Goal: Book appointment/travel/reservation

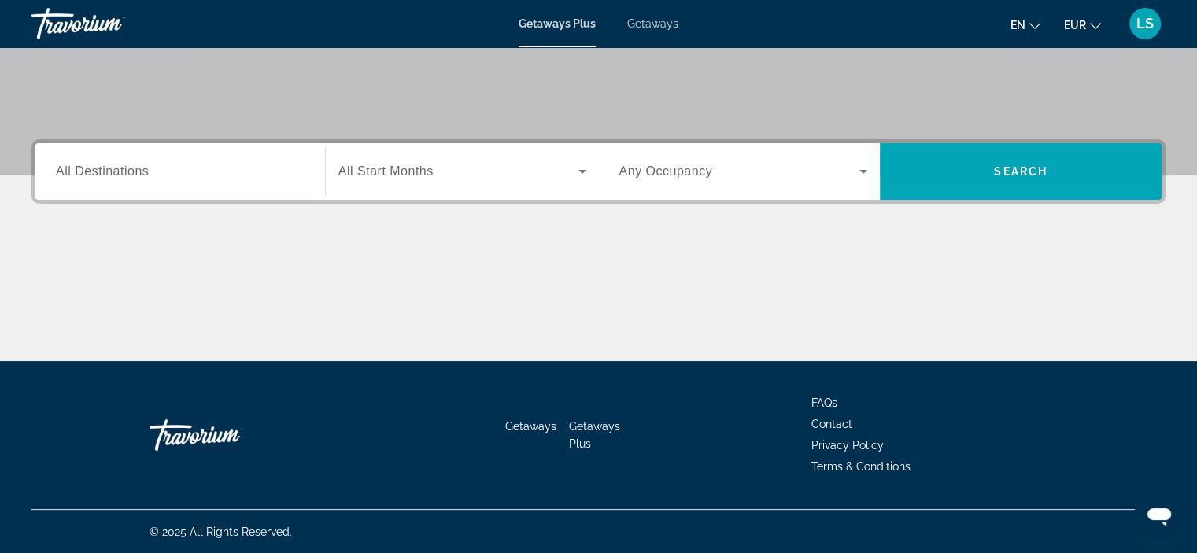
scroll to position [294, 0]
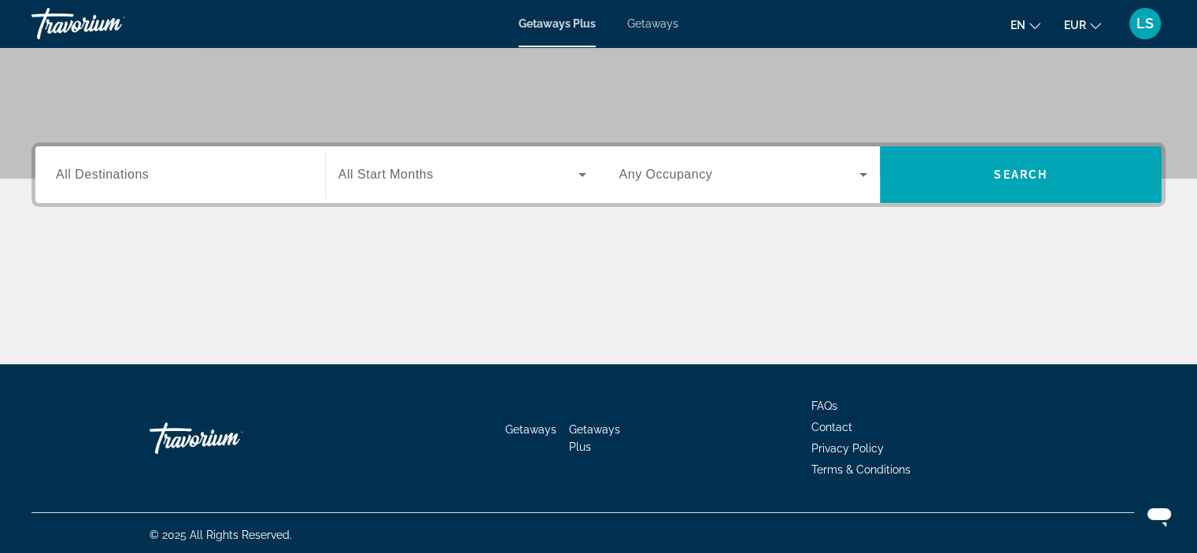
click at [205, 166] on input "Destination All Destinations" at bounding box center [180, 175] width 249 height 19
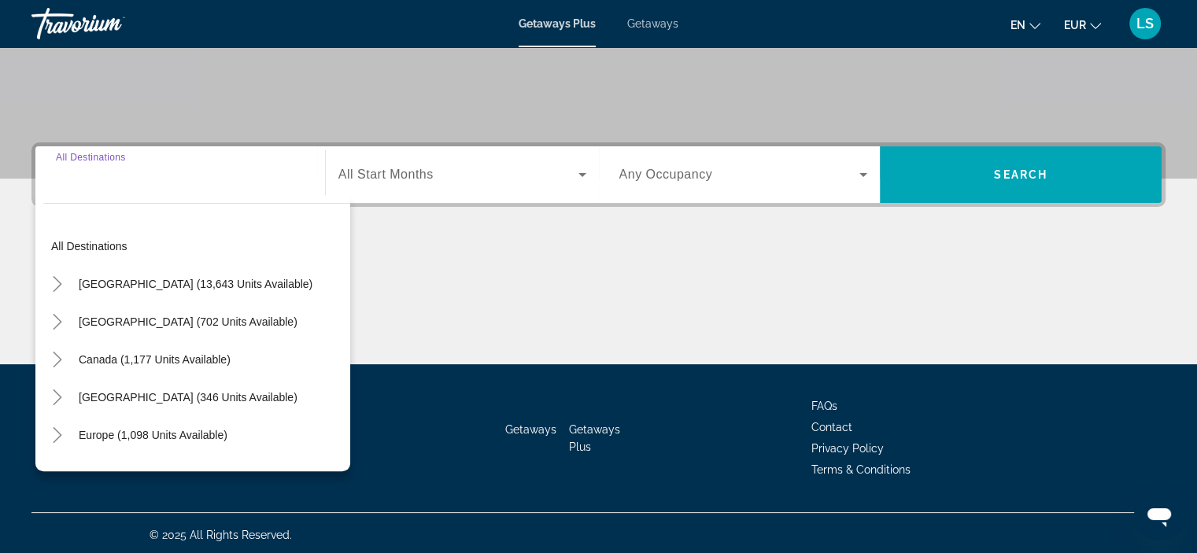
scroll to position [297, 0]
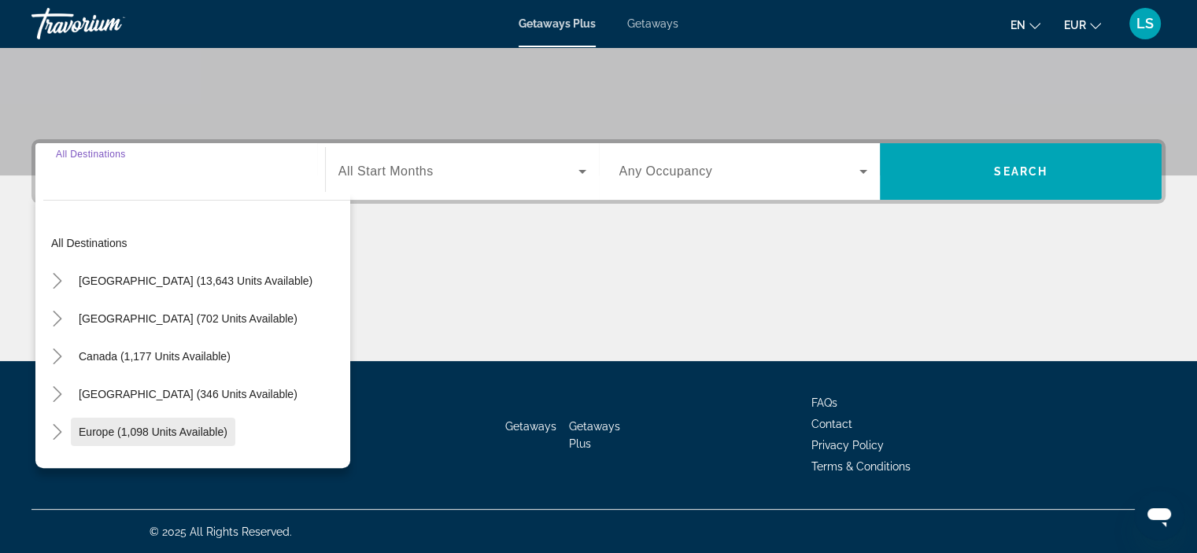
click at [177, 426] on span "Europe (1,098 units available)" at bounding box center [153, 432] width 149 height 13
type input "**********"
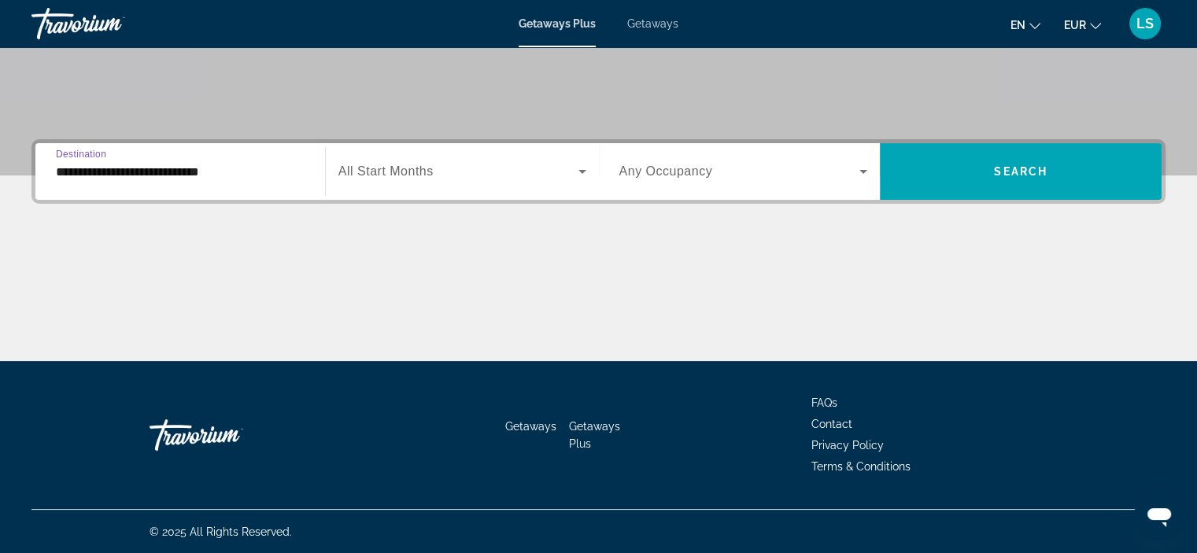
click at [701, 168] on span "Any Occupancy" at bounding box center [667, 171] width 94 height 13
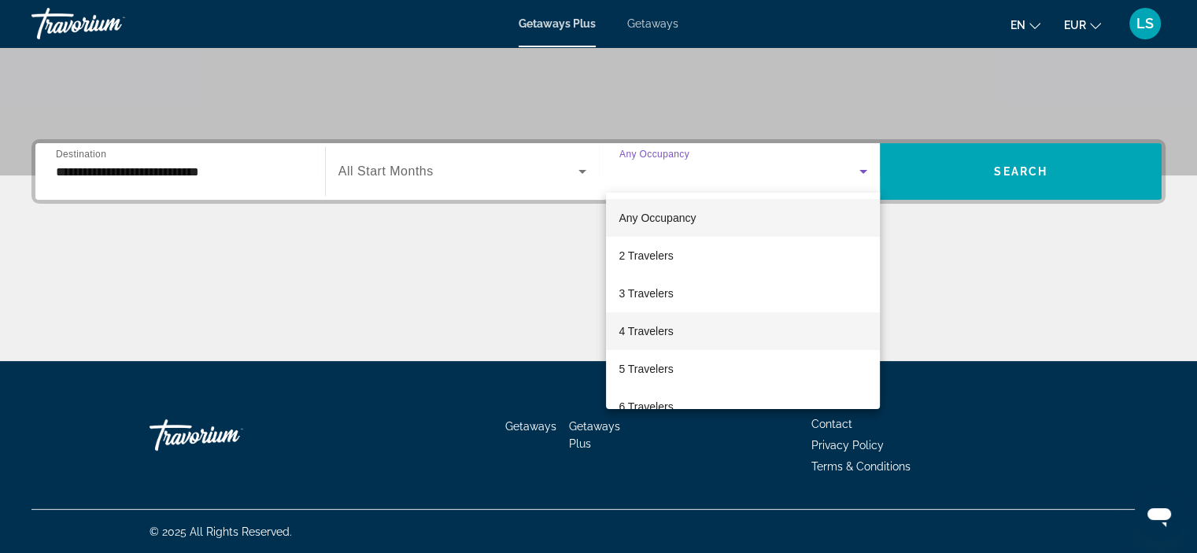
click at [673, 333] on span "4 Travelers" at bounding box center [646, 331] width 54 height 19
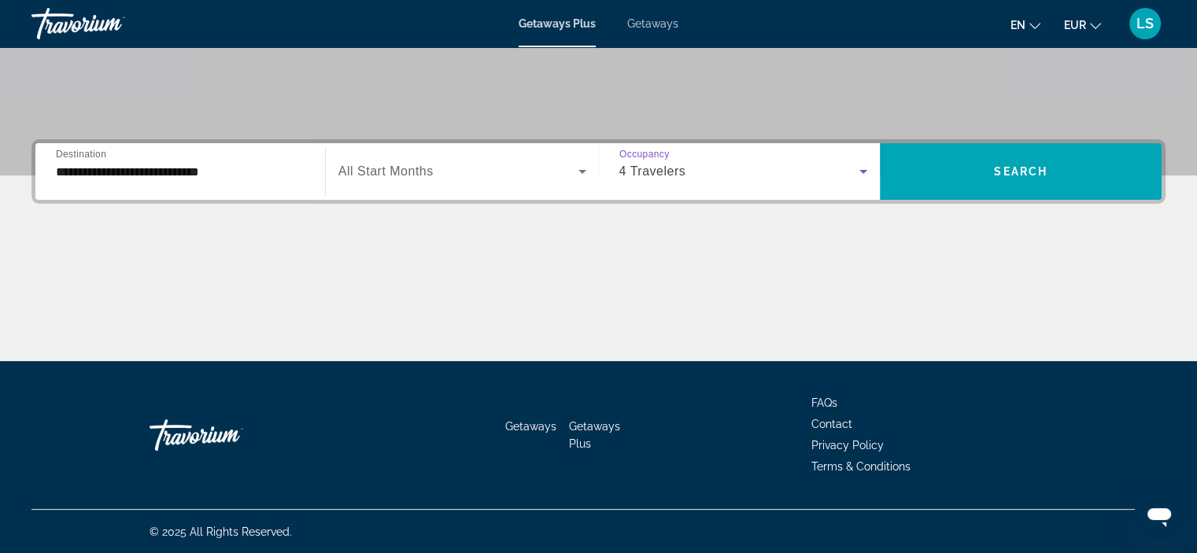
click at [736, 166] on div "4 Travelers" at bounding box center [740, 171] width 241 height 19
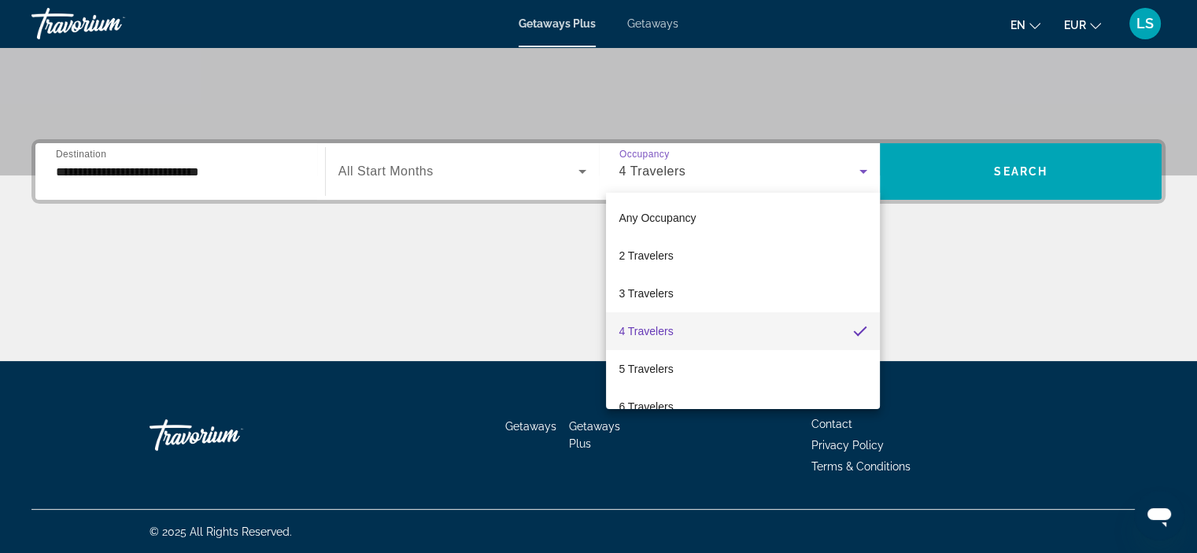
scroll to position [173, 0]
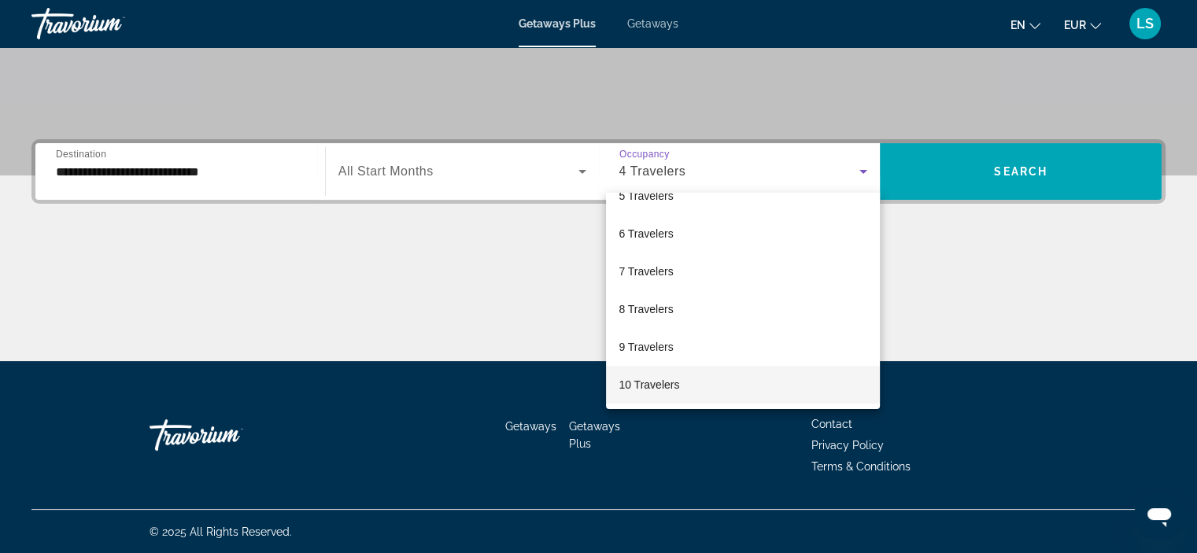
click at [727, 387] on mat-option "10 Travelers" at bounding box center [743, 385] width 274 height 38
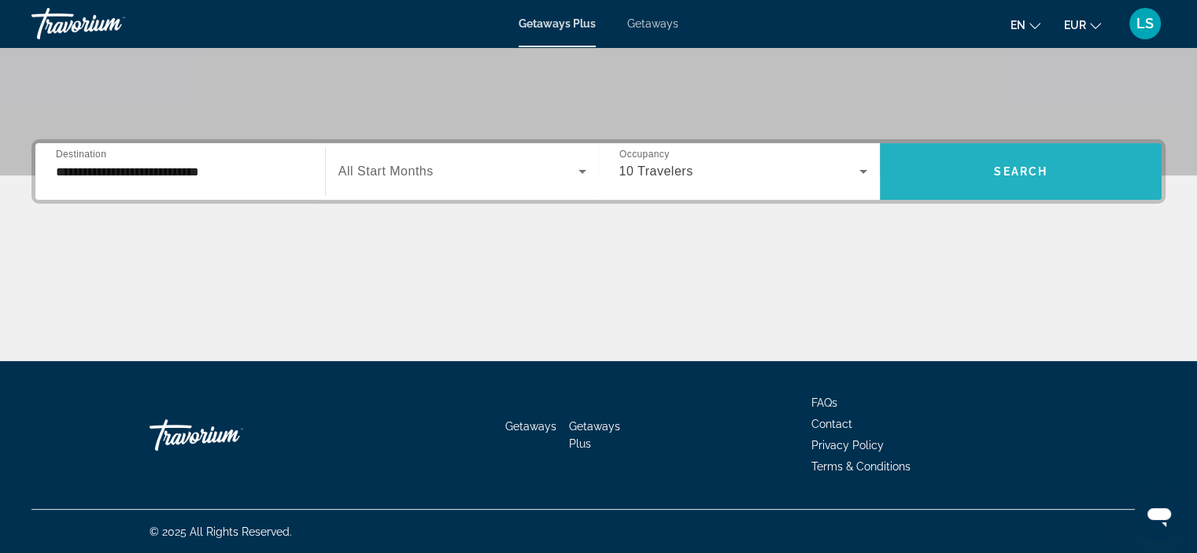
click at [1010, 165] on span "Search" at bounding box center [1021, 171] width 54 height 13
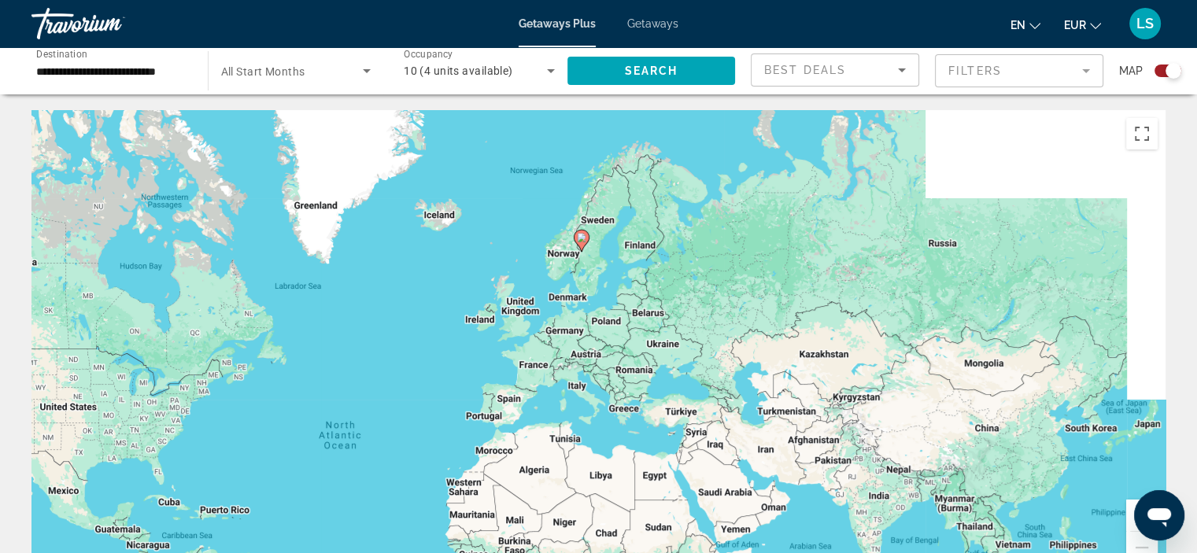
drag, startPoint x: 885, startPoint y: 211, endPoint x: 654, endPoint y: 330, distance: 259.5
click at [654, 330] on div "To activate drag with keyboard, press Alt + Enter. Once in keyboard drag state,…" at bounding box center [598, 346] width 1135 height 472
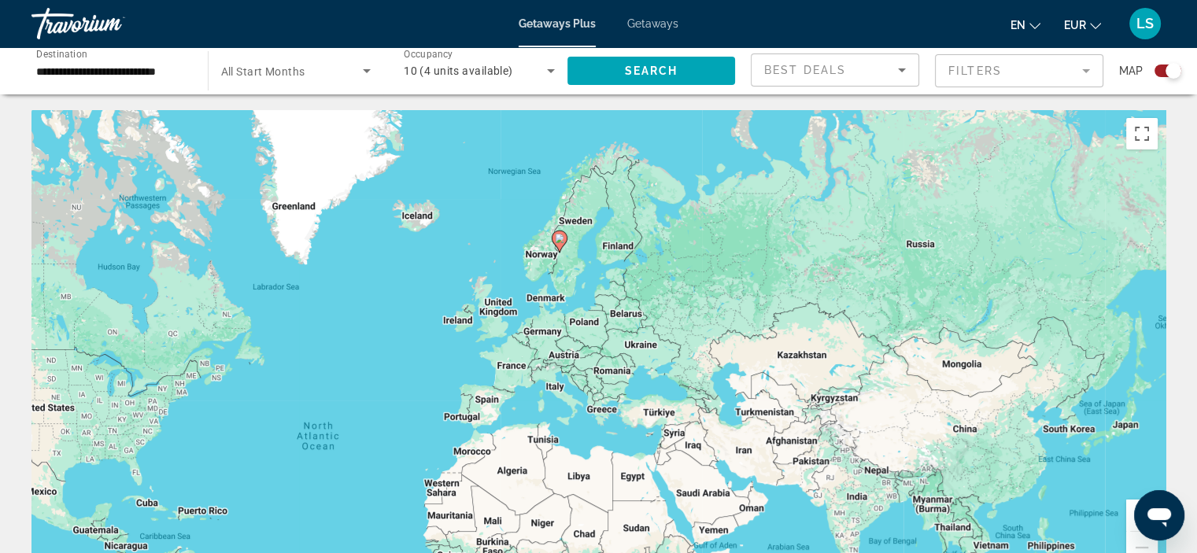
click at [1168, 73] on div "Search widget" at bounding box center [1174, 71] width 16 height 16
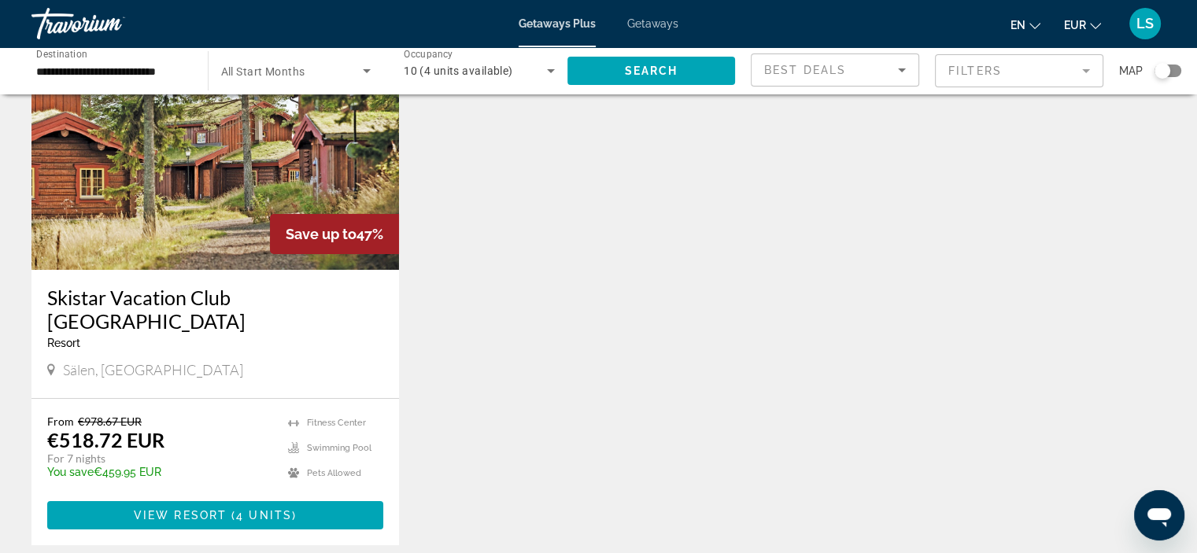
scroll to position [118, 0]
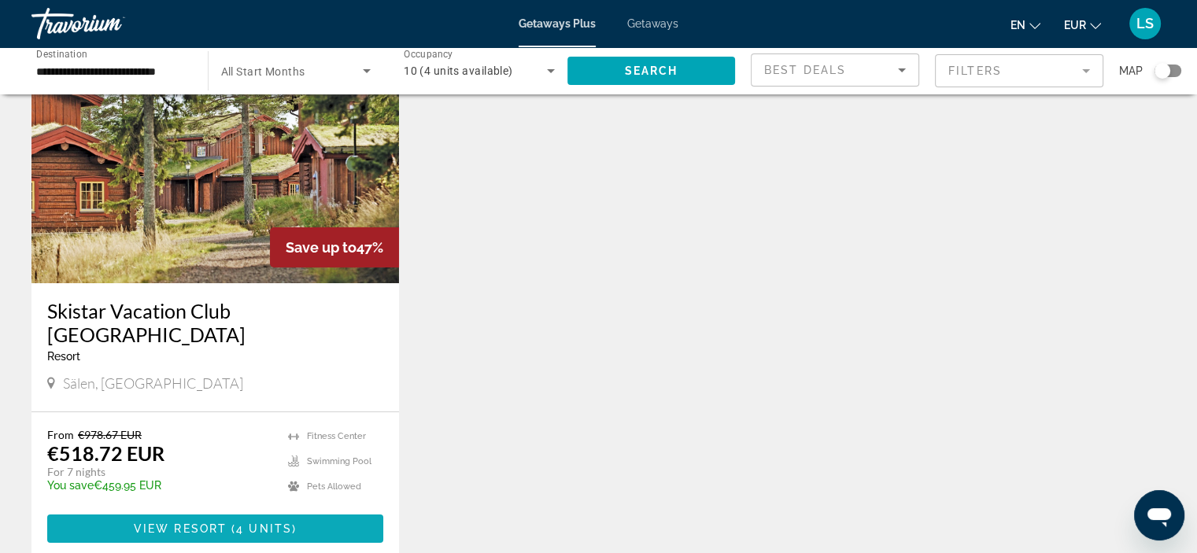
click at [252, 523] on span "4 units" at bounding box center [264, 529] width 56 height 13
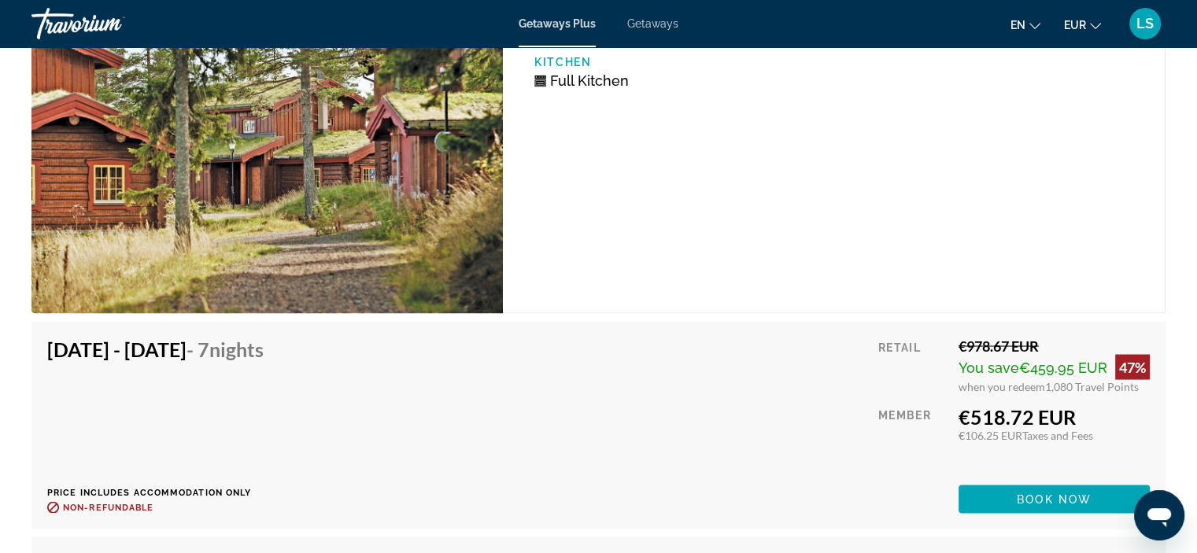
scroll to position [2866, 0]
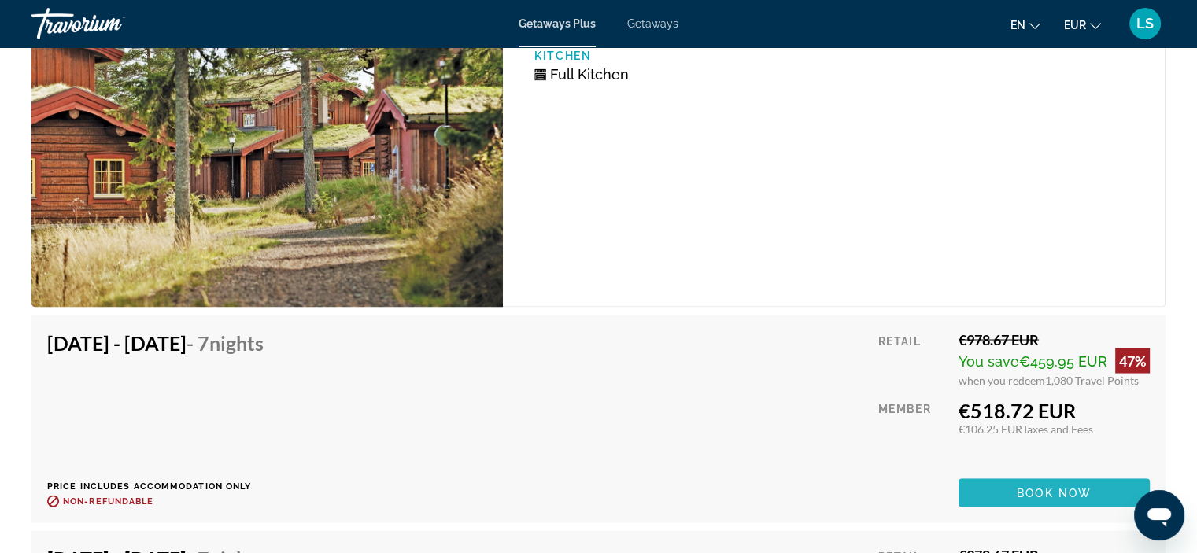
click at [1031, 494] on span "Book now" at bounding box center [1054, 493] width 75 height 13
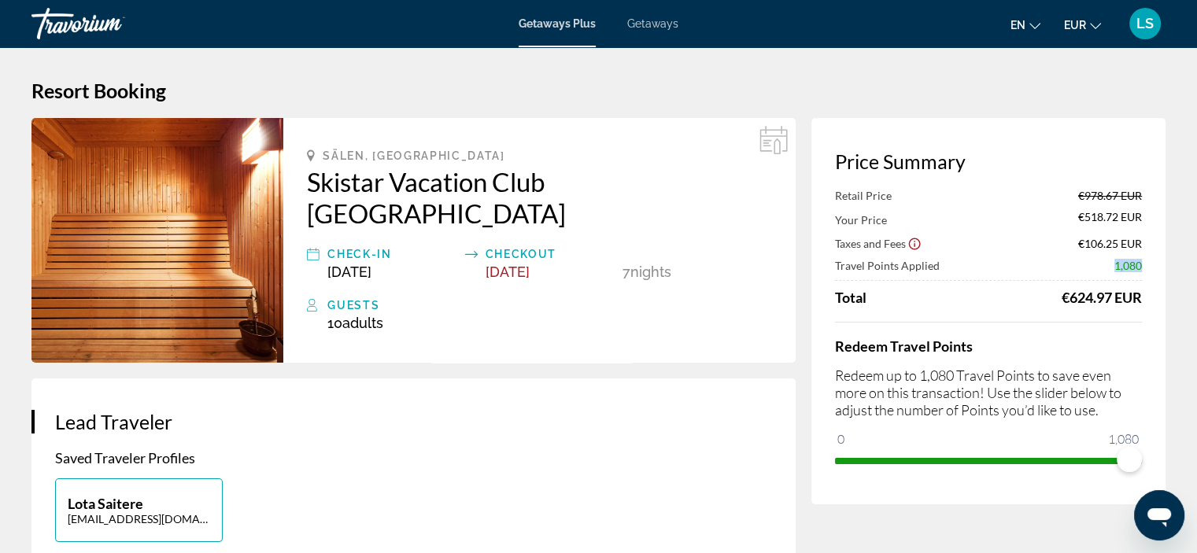
drag, startPoint x: 1109, startPoint y: 268, endPoint x: 1146, endPoint y: 262, distance: 38.2
click at [1146, 262] on div "Price Summary Retail Price €978.67 EUR Your Price €518.72 EUR Taxes and Fees €1…" at bounding box center [989, 311] width 354 height 387
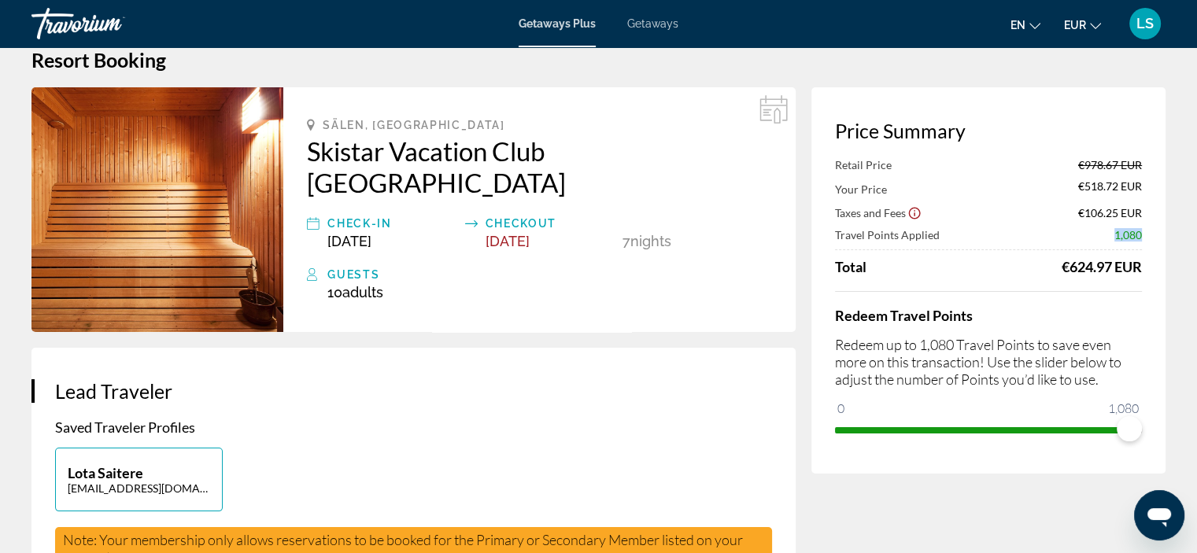
scroll to position [44, 0]
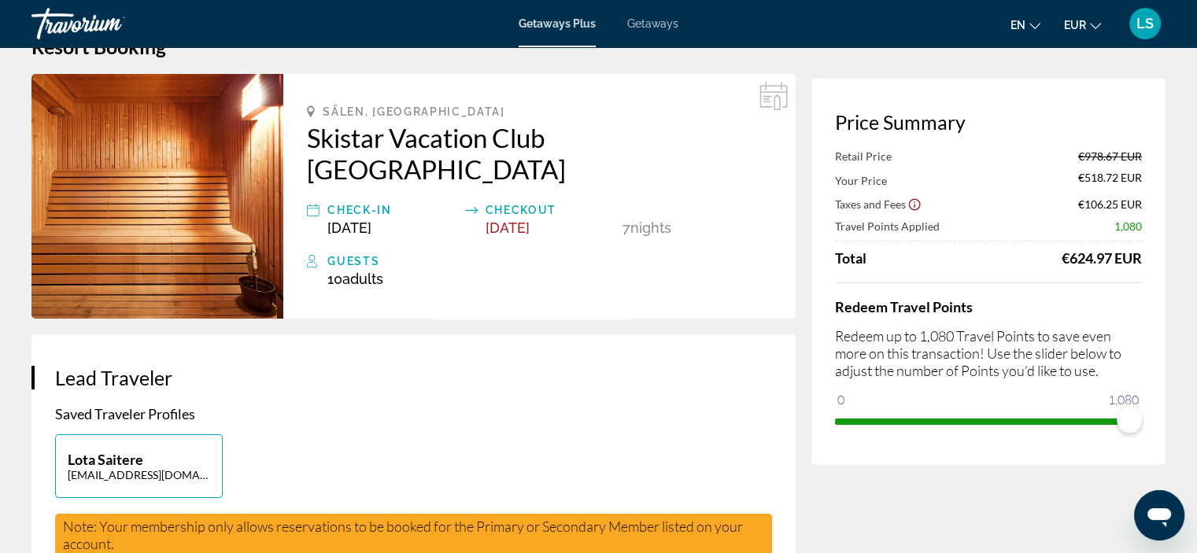
click at [1121, 256] on div "€624.97 EUR" at bounding box center [1102, 258] width 80 height 17
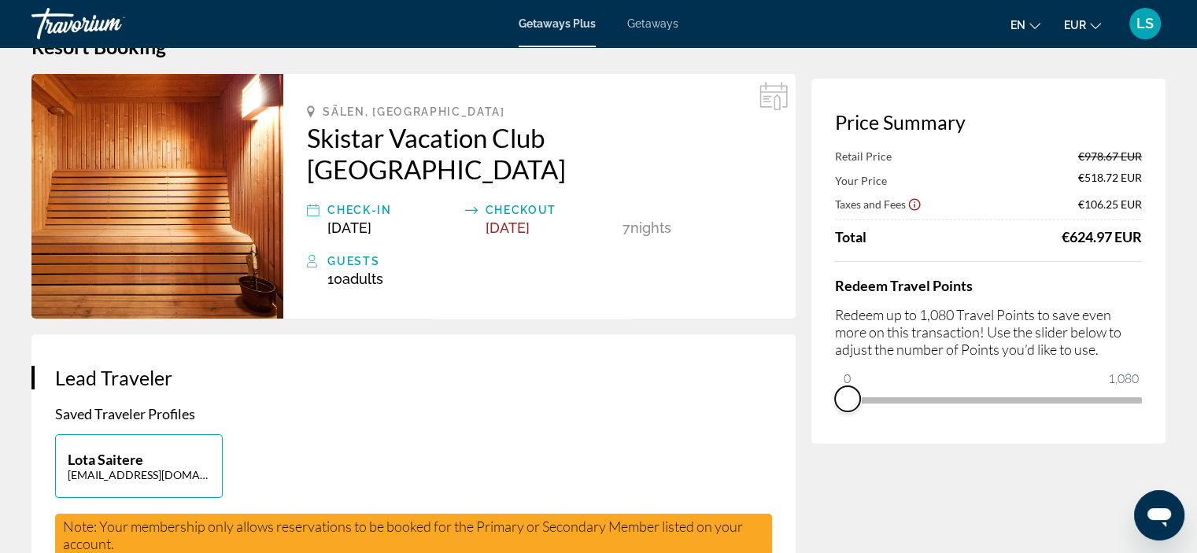
drag, startPoint x: 1127, startPoint y: 414, endPoint x: 806, endPoint y: 415, distance: 321.2
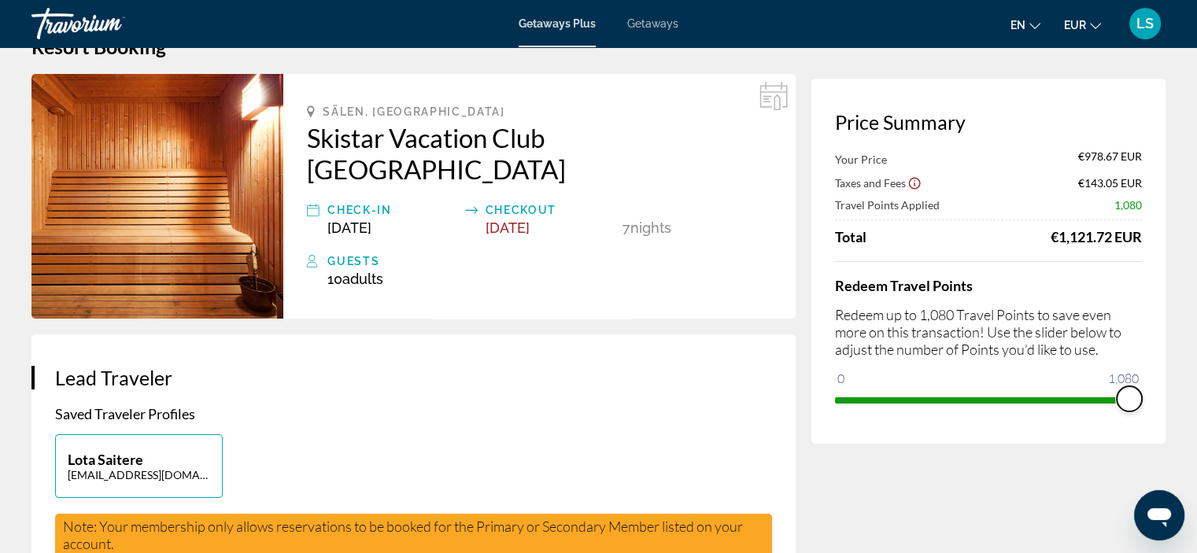
drag, startPoint x: 845, startPoint y: 374, endPoint x: 1209, endPoint y: 385, distance: 363.9
click at [1197, 385] on html "Skip to main content Getaways Plus Getaways en English Español Français Italian…" at bounding box center [598, 232] width 1197 height 553
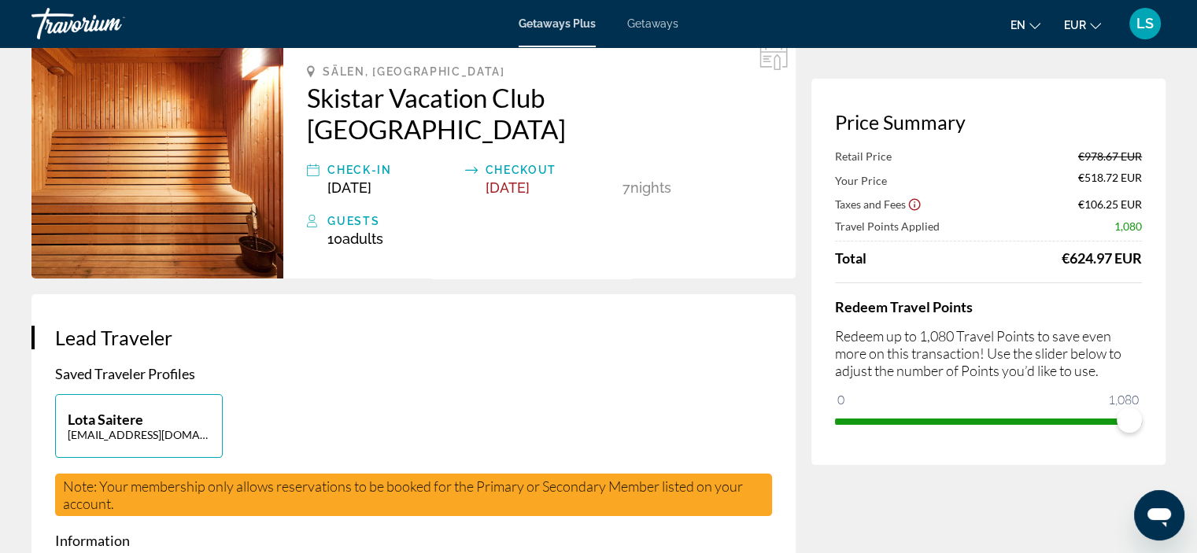
scroll to position [85, 0]
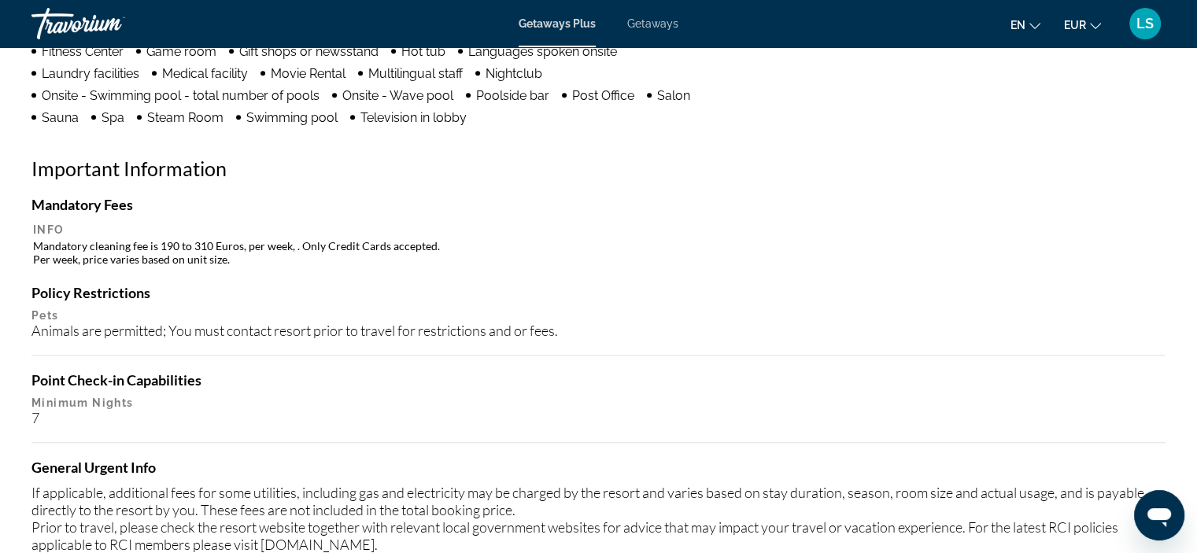
scroll to position [1423, 0]
drag, startPoint x: 31, startPoint y: 213, endPoint x: 194, endPoint y: 249, distance: 166.0
click at [194, 249] on div "Mandatory Fees Info Mandatory cleaning fee is 190 to 310 Euros, per week, . Onl…" at bounding box center [598, 233] width 1135 height 72
click at [111, 250] on td "Mandatory cleaning fee is 190 to 310 Euros, per week, . Only Credit Cards accep…" at bounding box center [598, 253] width 1131 height 28
drag, startPoint x: 299, startPoint y: 245, endPoint x: 446, endPoint y: 246, distance: 146.4
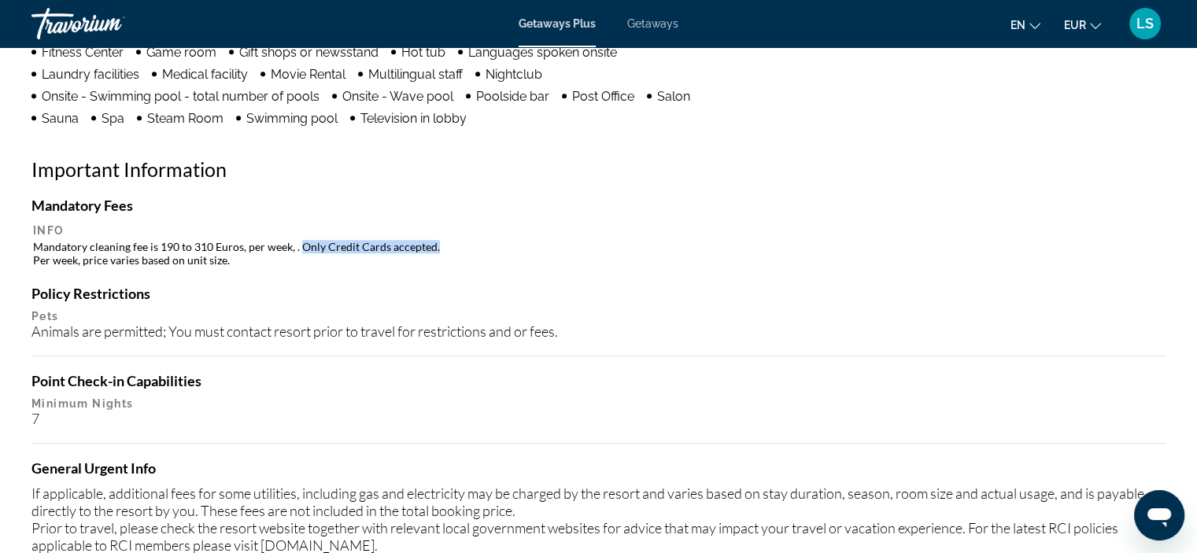
click at [446, 246] on td "Mandatory cleaning fee is 190 to 310 Euros, per week, . Only Credit Cards accep…" at bounding box center [598, 253] width 1131 height 28
click at [416, 246] on td "Mandatory cleaning fee is 190 to 310 Euros, per week, . Only Credit Cards accep…" at bounding box center [598, 253] width 1131 height 28
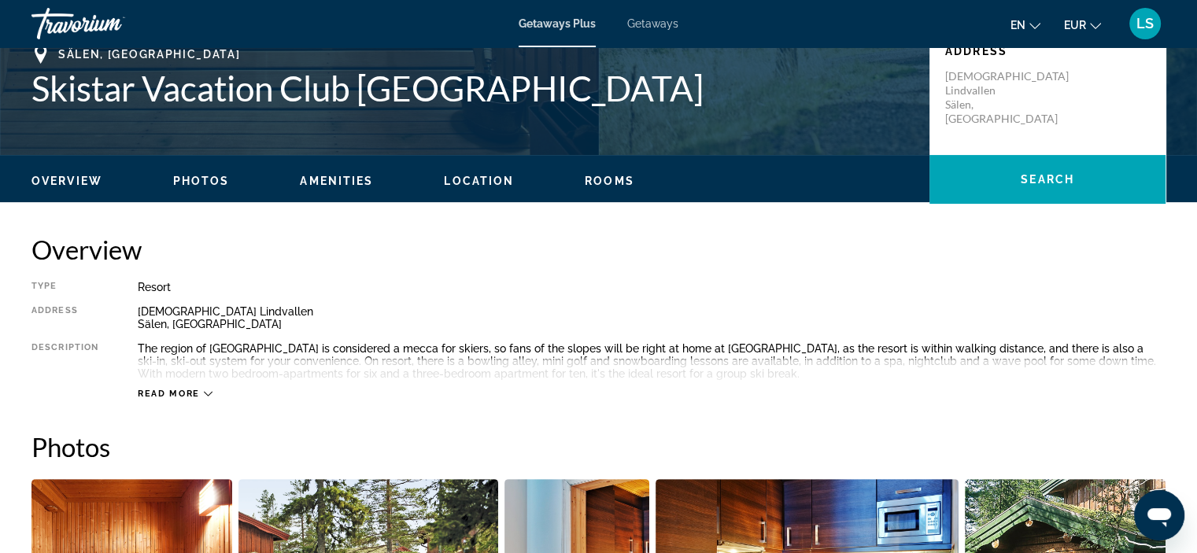
scroll to position [0, 0]
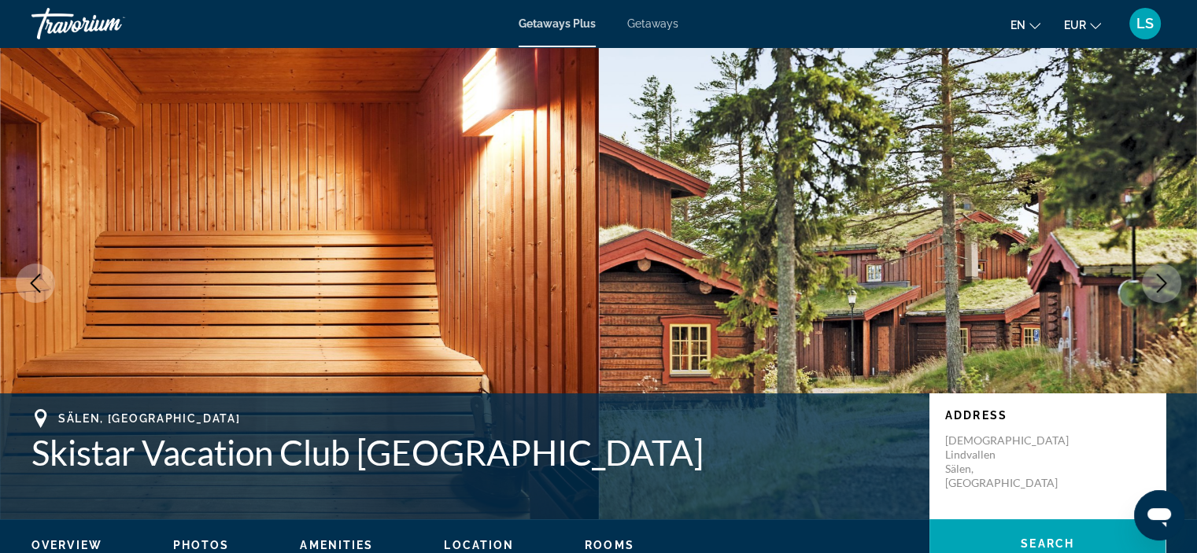
click at [653, 24] on span "Getaways" at bounding box center [652, 23] width 51 height 13
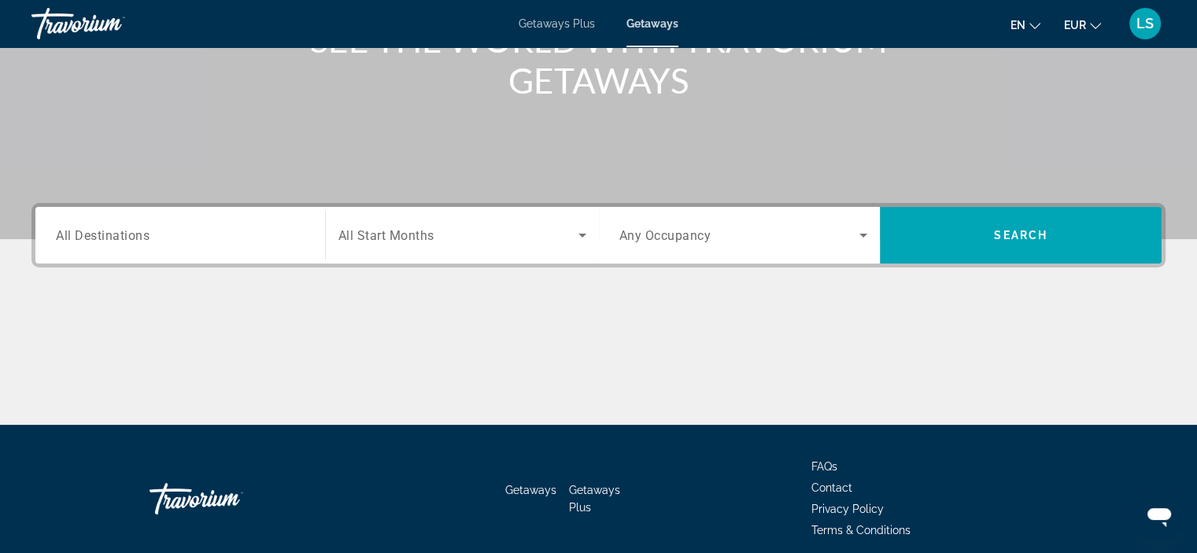
scroll to position [263, 0]
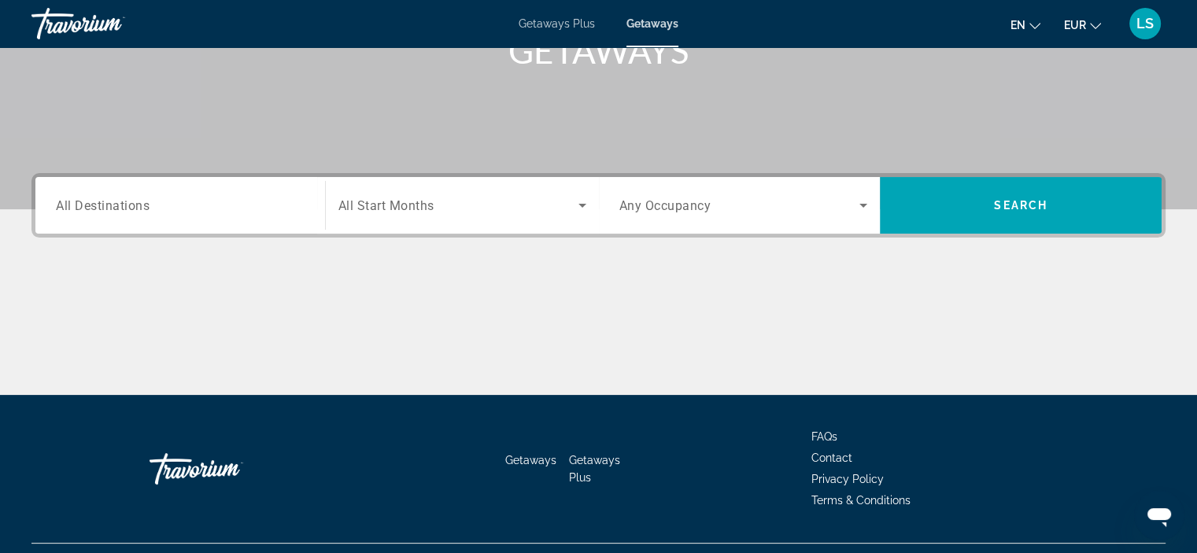
click at [674, 212] on span "Any Occupancy" at bounding box center [666, 205] width 92 height 15
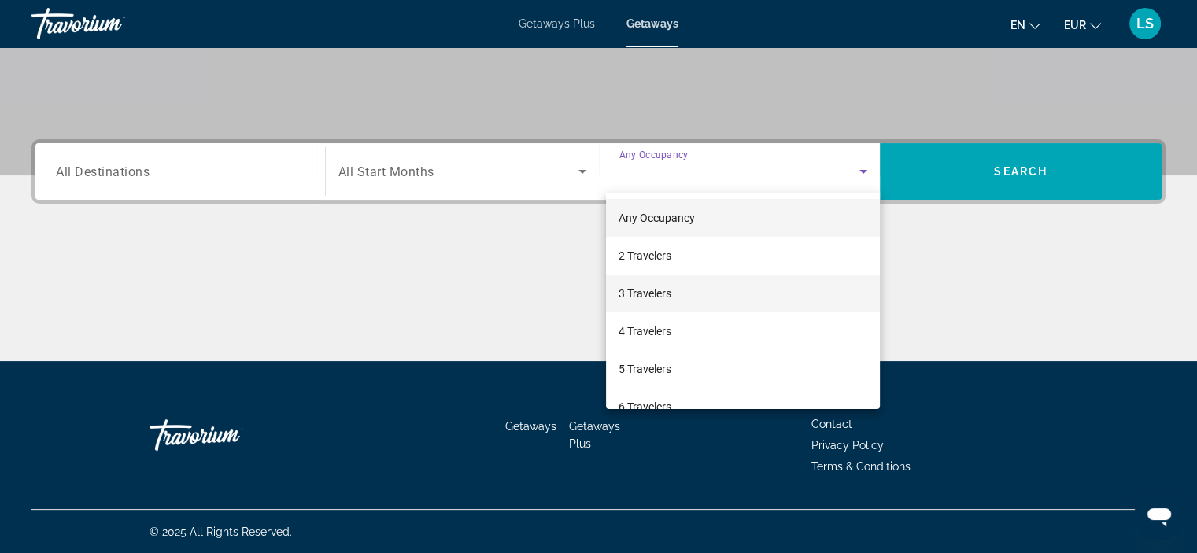
scroll to position [173, 0]
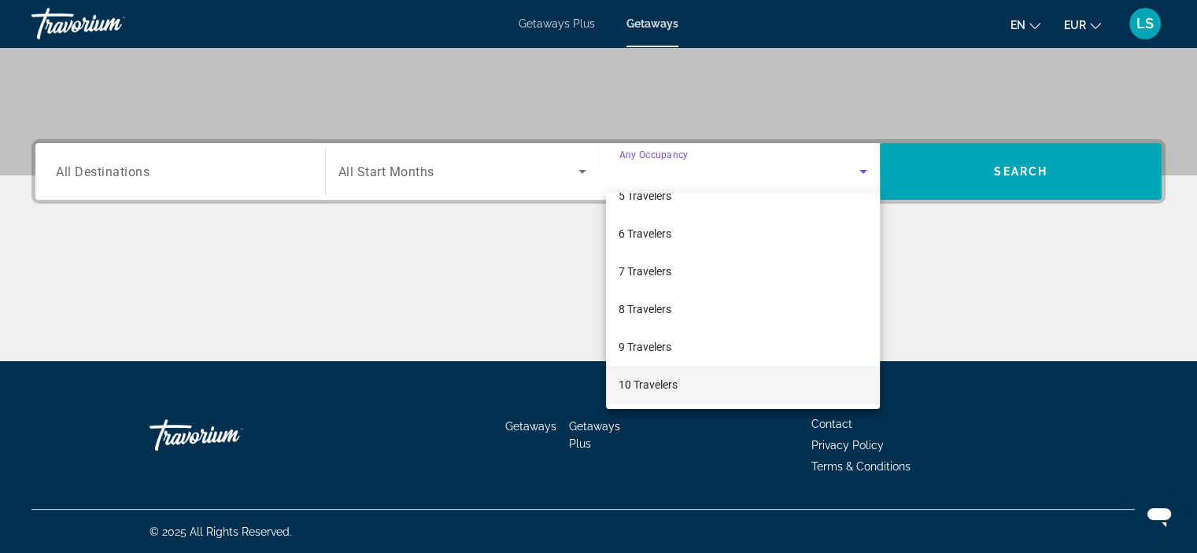
click at [694, 380] on mat-option "10 Travelers" at bounding box center [743, 385] width 274 height 38
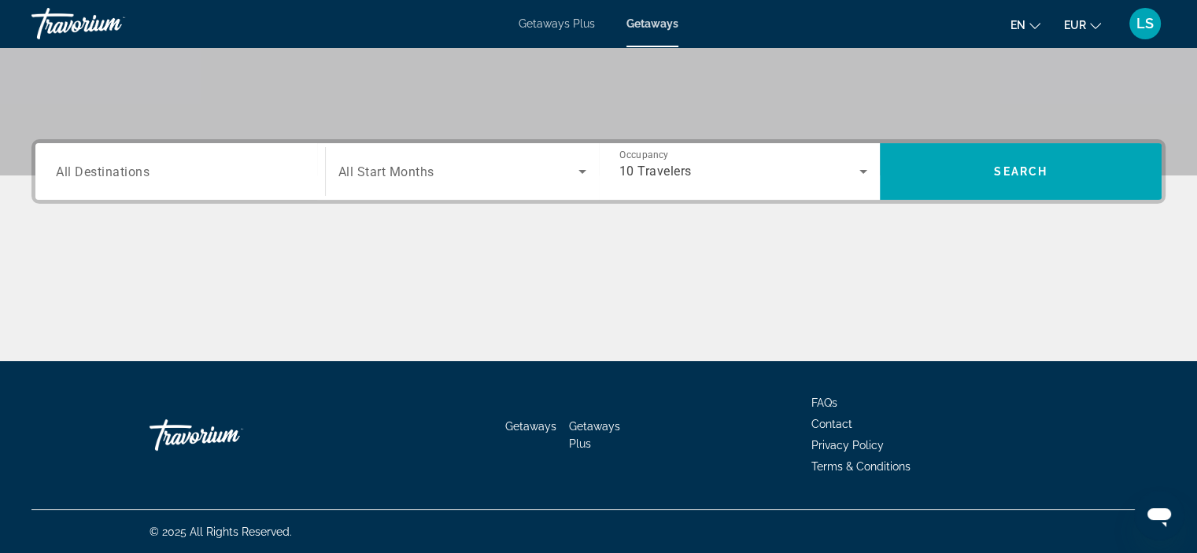
click at [172, 160] on div "Search widget" at bounding box center [180, 172] width 249 height 45
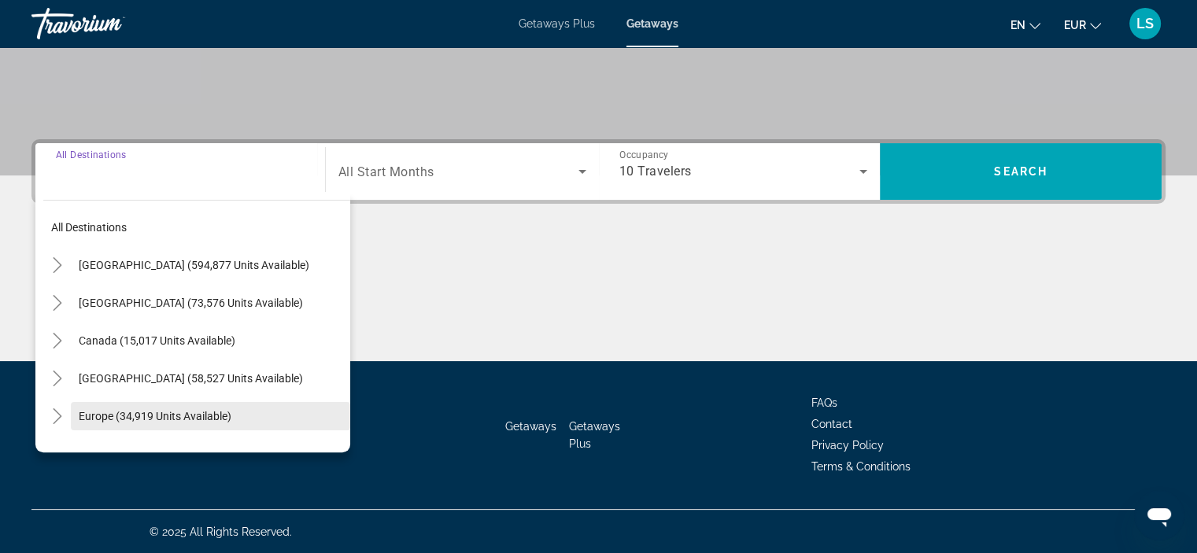
click at [168, 398] on span "Search widget" at bounding box center [210, 417] width 279 height 38
type input "**********"
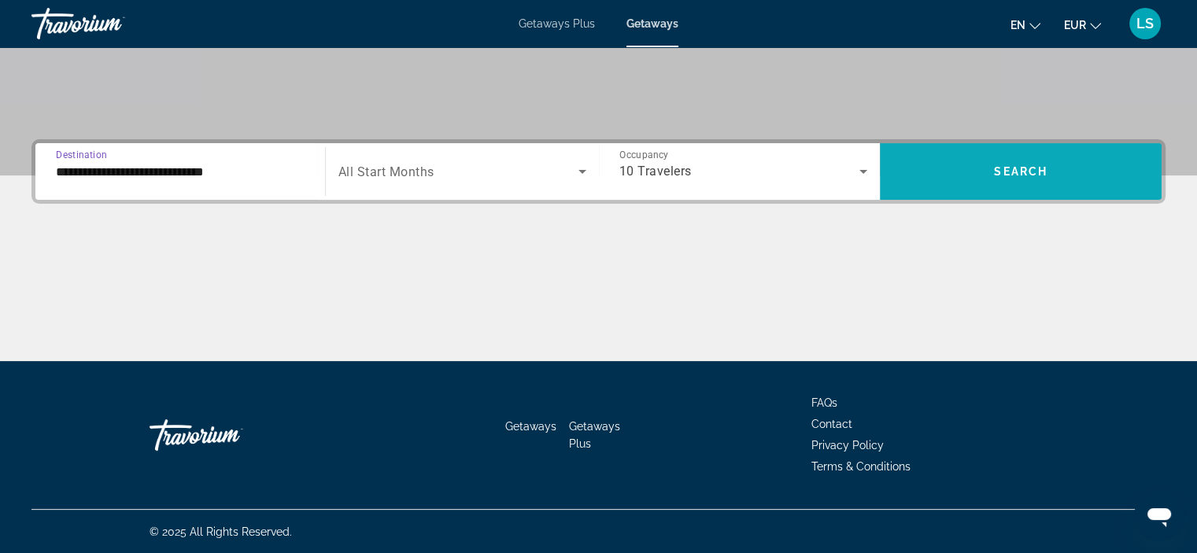
click at [930, 180] on span "Search widget" at bounding box center [1021, 172] width 282 height 38
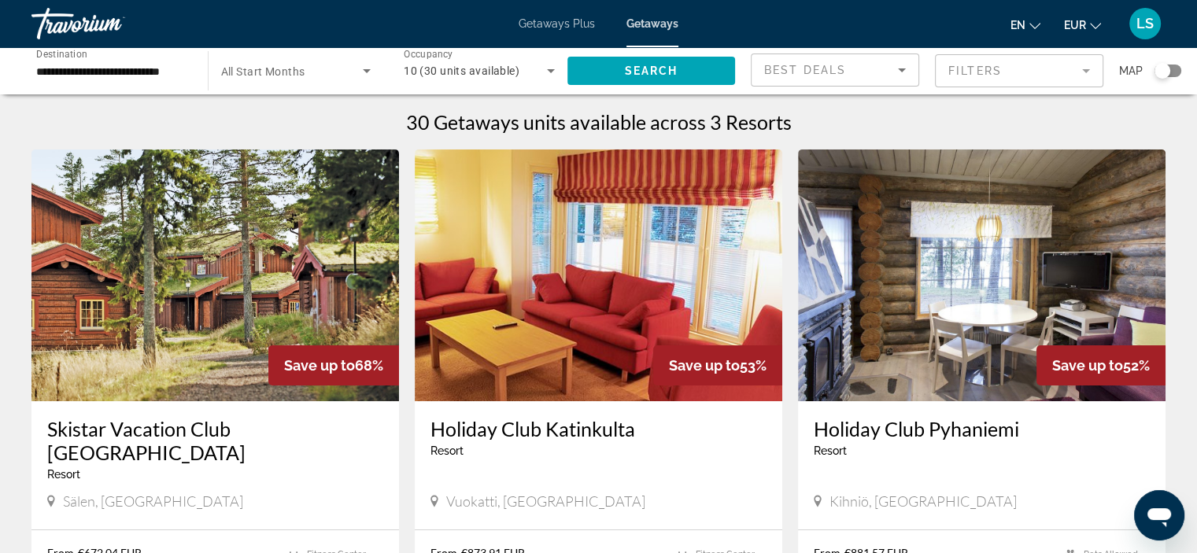
click at [620, 318] on img "Main content" at bounding box center [599, 276] width 368 height 252
